Goal: Information Seeking & Learning: Learn about a topic

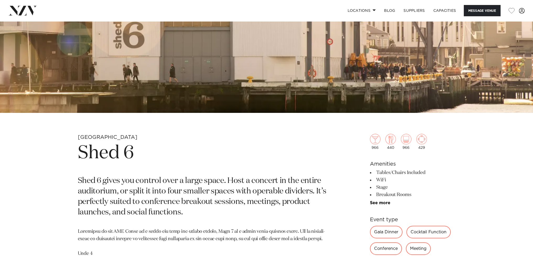
scroll to position [210, 0]
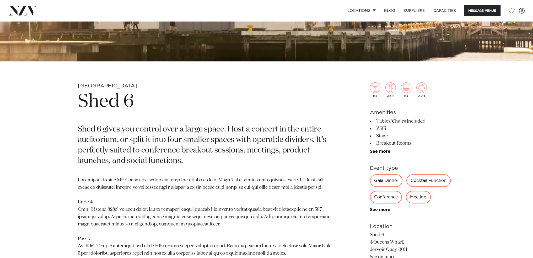
click at [425, 181] on div "Cocktail Function" at bounding box center [428, 180] width 44 height 13
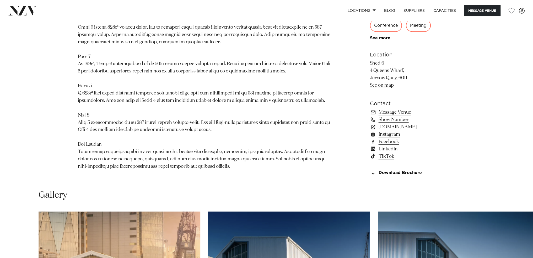
scroll to position [393, 0]
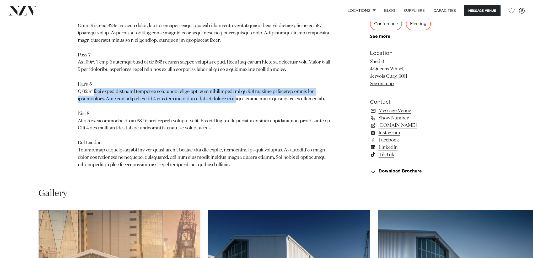
drag, startPoint x: 95, startPoint y: 99, endPoint x: 234, endPoint y: 103, distance: 139.6
click at [234, 103] on p at bounding box center [205, 80] width 255 height 175
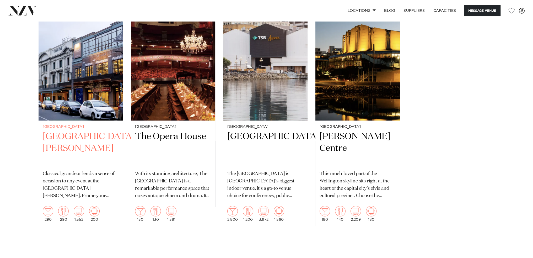
scroll to position [892, 0]
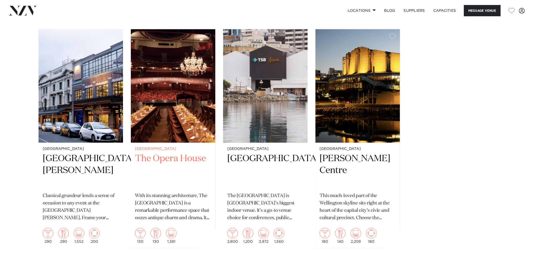
click at [158, 156] on h2 "The Opera House" at bounding box center [173, 170] width 76 height 35
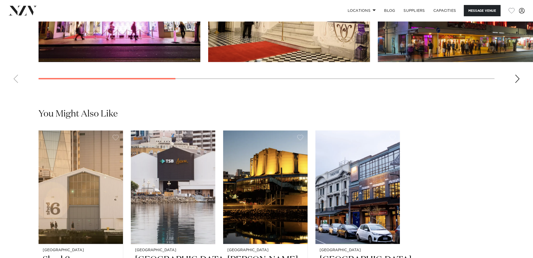
scroll to position [656, 0]
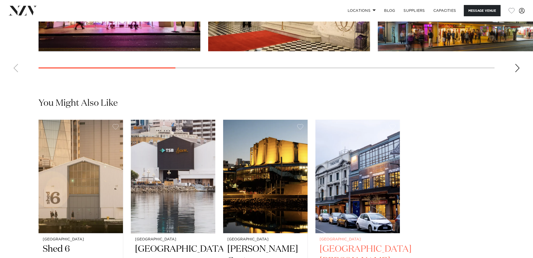
click at [350, 171] on img "4 / 4" at bounding box center [357, 176] width 84 height 113
